Goal: Task Accomplishment & Management: Complete application form

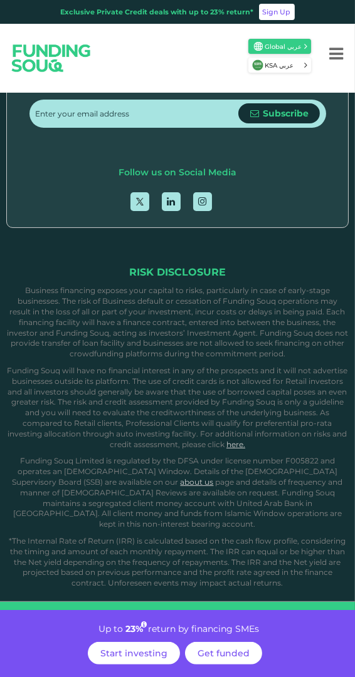
scroll to position [3587, 0]
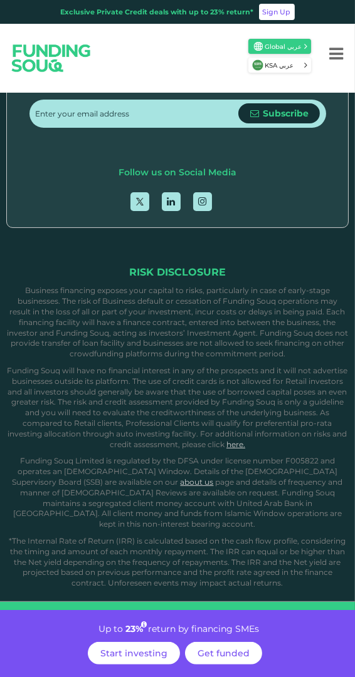
scroll to position [4071, 0]
click at [234, 659] on span "Get funded" at bounding box center [223, 653] width 52 height 11
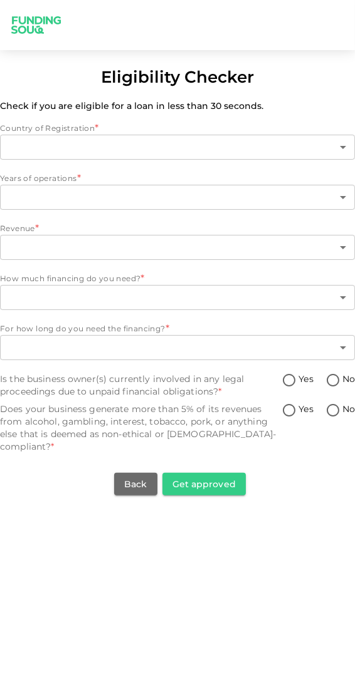
type input "1"
click at [348, 192] on body "Eligibility Checker Check if you are eligible for a loan in less than 30 second…" at bounding box center [177, 338] width 355 height 677
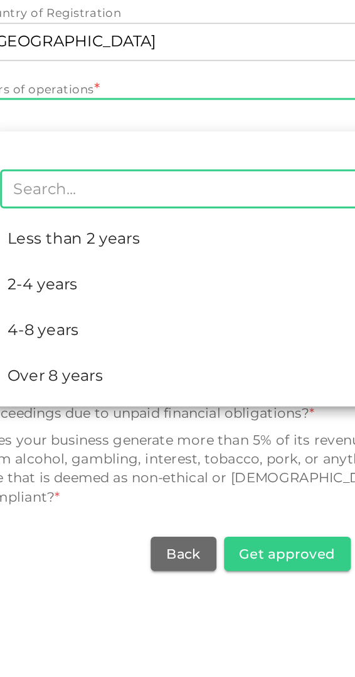
click at [120, 279] on li "Less than 2 years" at bounding box center [187, 277] width 355 height 30
type input "1"
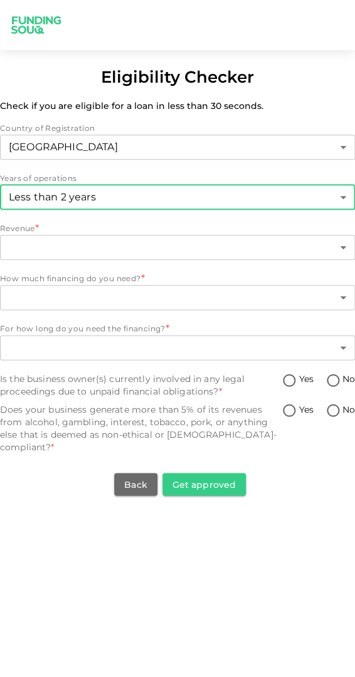
scroll to position [11, 0]
click at [333, 227] on body "Eligibility Checker Check if you are eligible for a loan in less than 30 second…" at bounding box center [177, 338] width 355 height 677
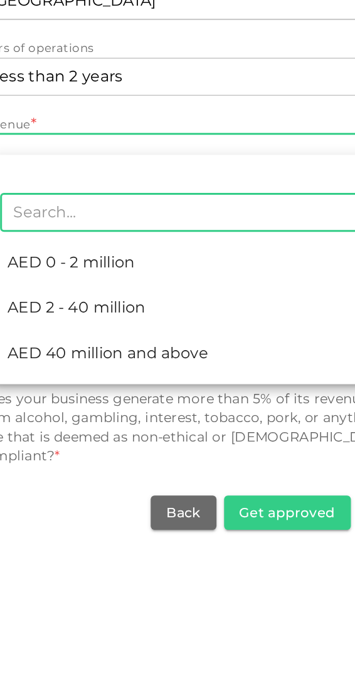
click at [147, 322] on li "AED 0 - 2 million" at bounding box center [187, 319] width 355 height 30
type input "1"
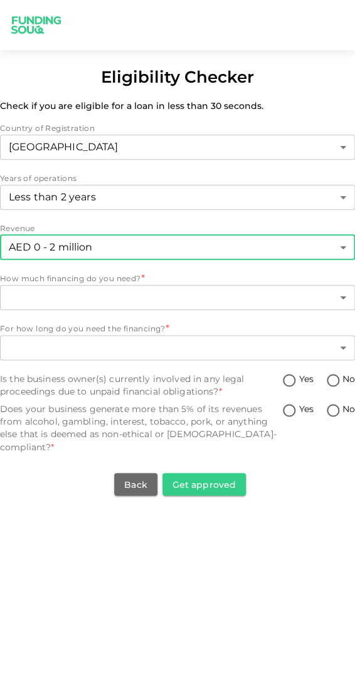
scroll to position [7, 0]
click at [331, 293] on body "Eligibility Checker Check if you are eligible for a loan in less than 30 second…" at bounding box center [177, 338] width 355 height 677
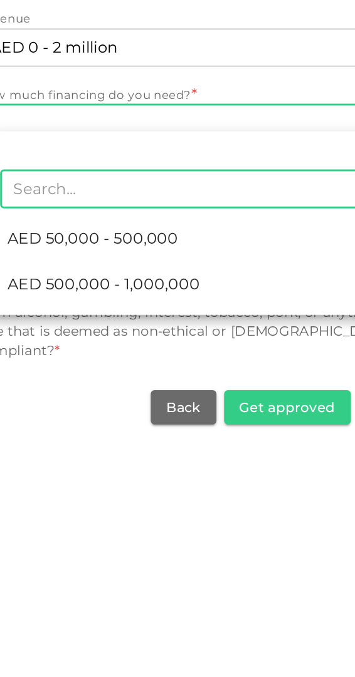
click at [130, 373] on span "AED 50,000 - 500,000" at bounding box center [76, 373] width 112 height 15
type input "1"
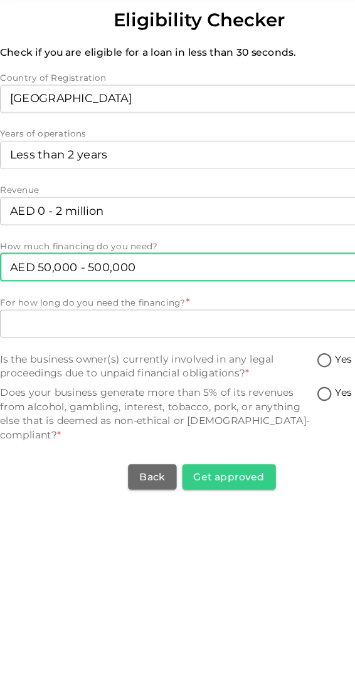
scroll to position [6, 0]
click at [190, 335] on body "Eligibility Checker Check if you are eligible for a loan in less than 30 second…" at bounding box center [177, 338] width 355 height 677
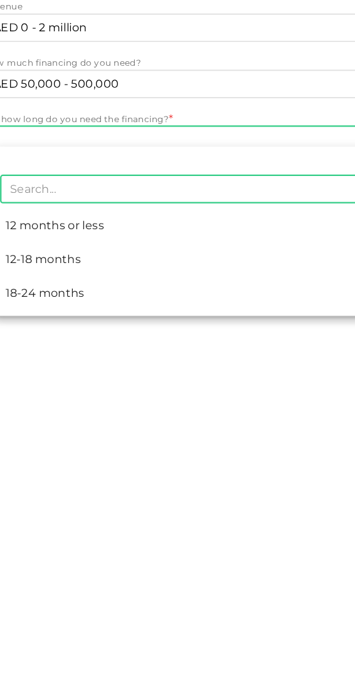
click at [83, 485] on li "18-24 months" at bounding box center [187, 484] width 355 height 30
type input "3"
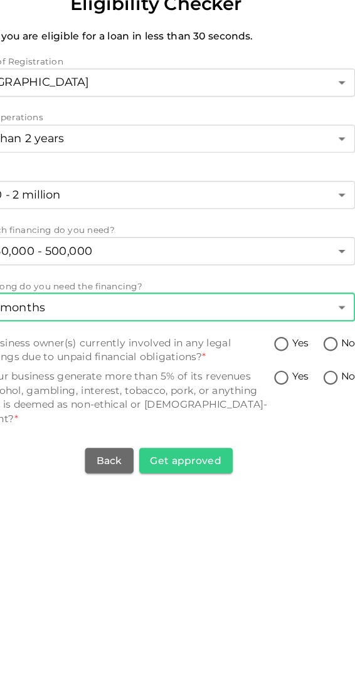
click at [338, 373] on input "No" at bounding box center [332, 381] width 19 height 17
radio input "true"
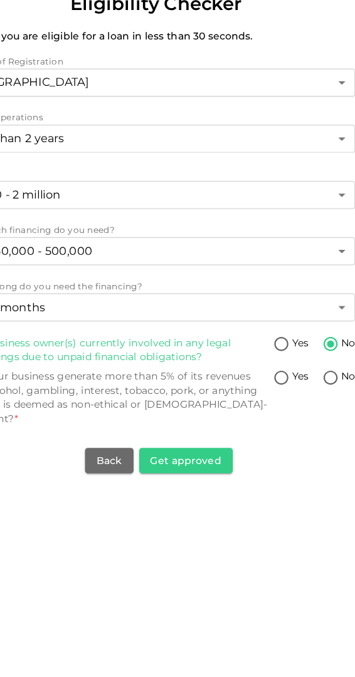
click at [341, 405] on input "No" at bounding box center [332, 411] width 19 height 17
radio input "true"
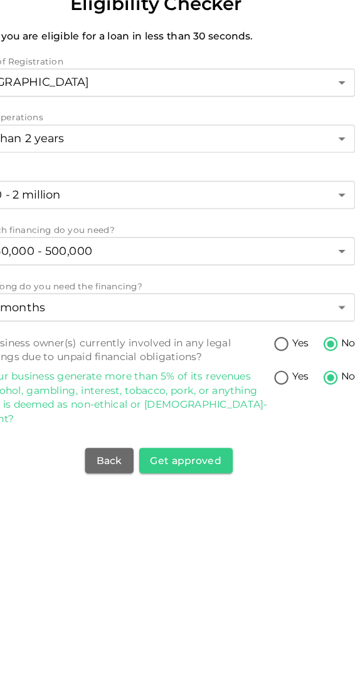
click at [219, 473] on button "Get approved" at bounding box center [203, 484] width 83 height 23
